Goal: Task Accomplishment & Management: Manage account settings

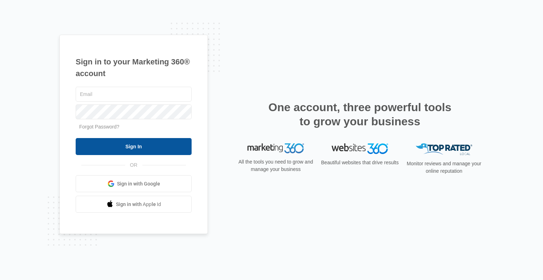
type input "[EMAIL_ADDRESS][PERSON_NAME][DOMAIN_NAME]"
click at [127, 139] on input "Sign In" at bounding box center [134, 146] width 116 height 17
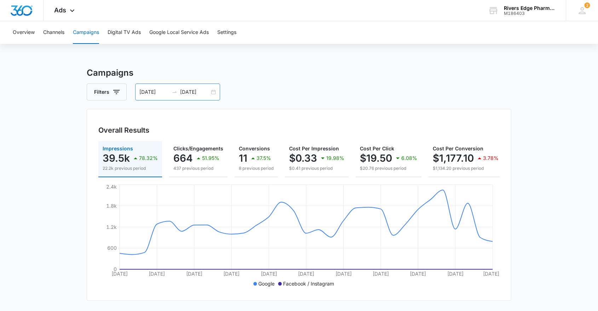
click at [181, 90] on input "[DATE]" at bounding box center [194, 92] width 29 height 8
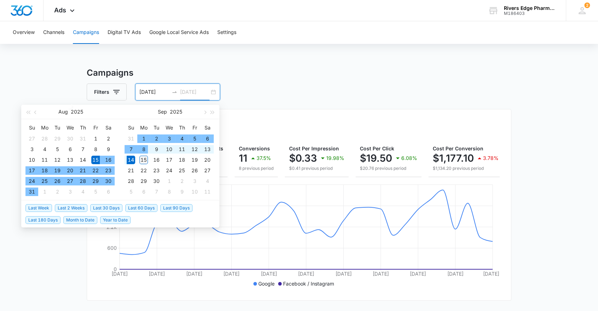
type input "[DATE]"
click at [144, 160] on div "15" at bounding box center [143, 160] width 8 height 8
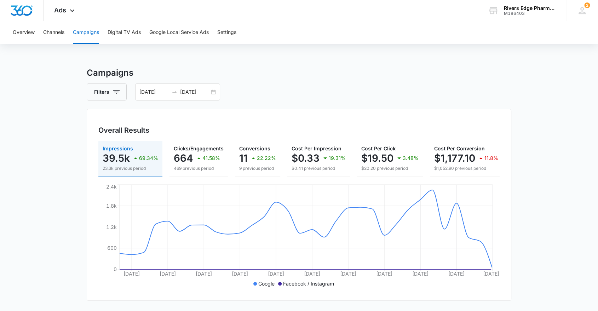
click at [258, 99] on div "Filters [DATE] [DATE]" at bounding box center [299, 91] width 424 height 17
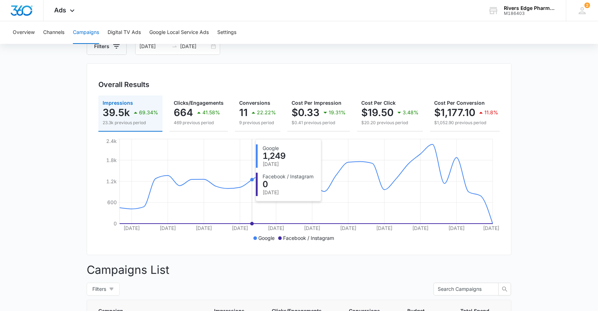
scroll to position [314, 0]
